Goal: Use online tool/utility: Utilize a website feature to perform a specific function

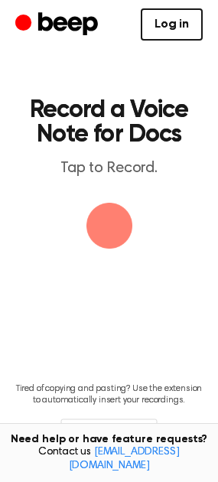
click at [181, 22] on link "Log in" at bounding box center [172, 24] width 62 height 32
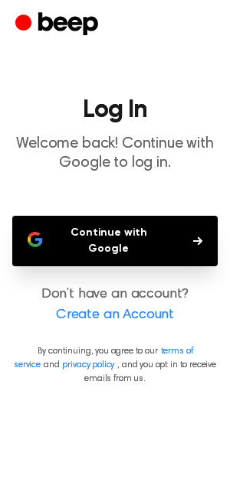
click at [147, 236] on button "Continue with Google" at bounding box center [114, 241] width 205 height 51
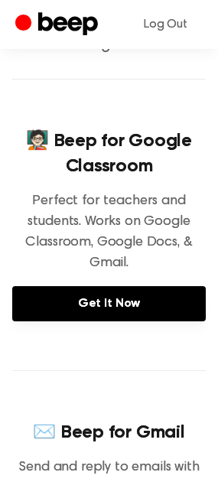
scroll to position [144, 0]
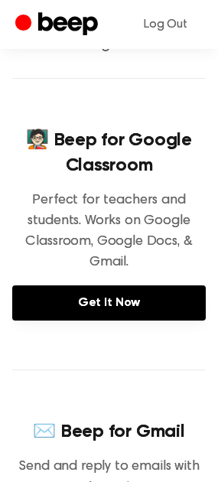
click at [152, 122] on div "🧑🏻‍🏫 Beep for Google Classroom Perfect for teachers and students. Works on Goog…" at bounding box center [109, 224] width 194 height 292
click at [153, 108] on div "🧑🏻‍🏫 Beep for Google Classroom Perfect for teachers and students. Works on Goog…" at bounding box center [109, 224] width 194 height 292
click at [153, 106] on div "🧑🏻‍🏫 Beep for Google Classroom Perfect for teachers and students. Works on Goog…" at bounding box center [109, 224] width 194 height 292
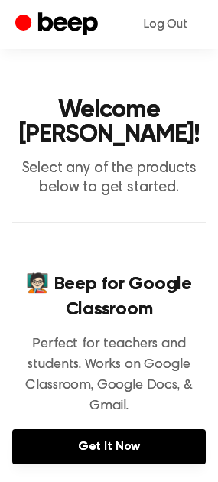
scroll to position [0, 0]
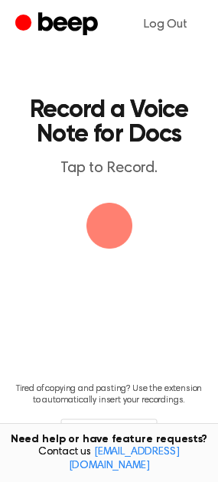
click at [111, 217] on img "button" at bounding box center [109, 226] width 46 height 46
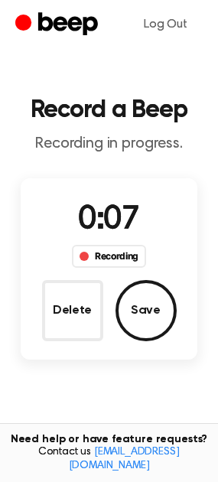
click at [148, 299] on button "Save" at bounding box center [146, 310] width 61 height 61
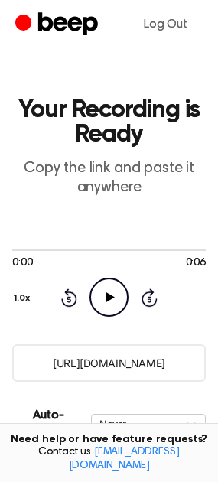
click at [110, 292] on icon "Play Audio" at bounding box center [109, 297] width 39 height 39
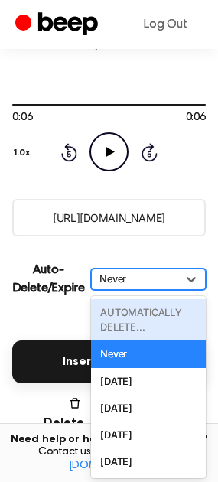
scroll to position [147, 0]
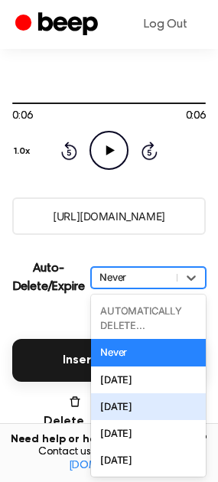
click at [131, 400] on div "In 1 Week" at bounding box center [148, 406] width 115 height 27
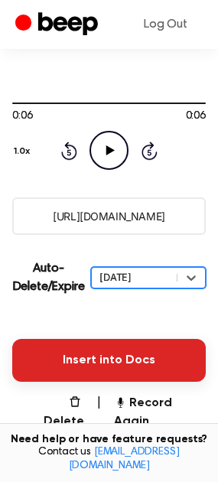
click at [135, 366] on button "Insert into Docs" at bounding box center [109, 360] width 194 height 43
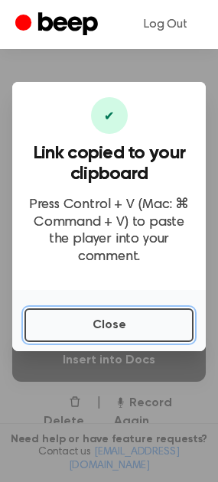
click at [147, 320] on button "Close" at bounding box center [108, 325] width 169 height 34
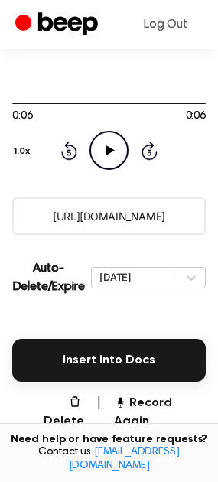
click at [112, 148] on icon "Play Audio" at bounding box center [109, 150] width 39 height 39
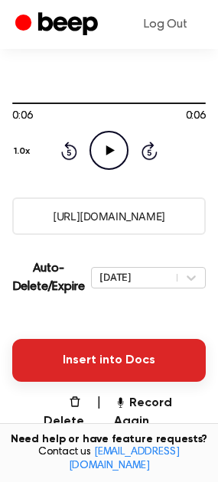
click at [116, 355] on button "Insert into Docs" at bounding box center [109, 360] width 194 height 43
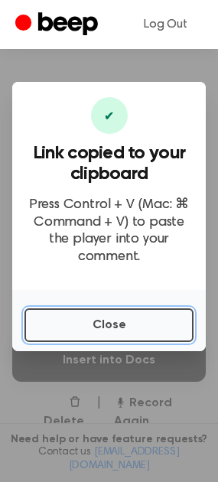
click at [121, 311] on button "Close" at bounding box center [108, 325] width 169 height 34
